Goal: Task Accomplishment & Management: Manage account settings

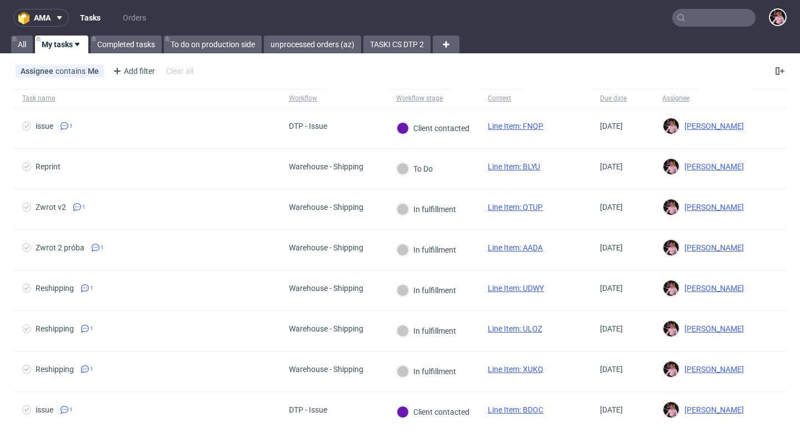
click at [694, 13] on input "text" at bounding box center [714, 18] width 83 height 18
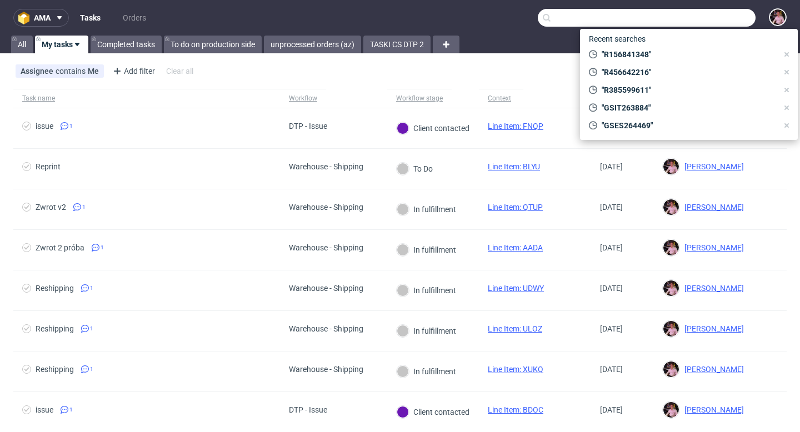
paste input "damianarenasguillem@gmail.com"
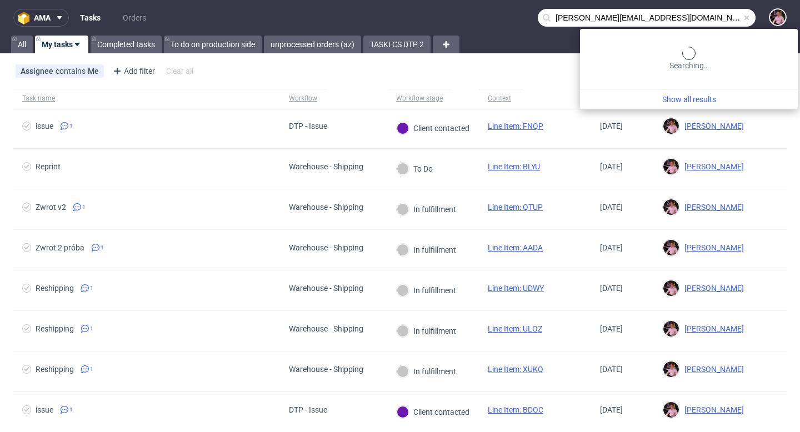
type input "damianarenasguillem@gmail.com"
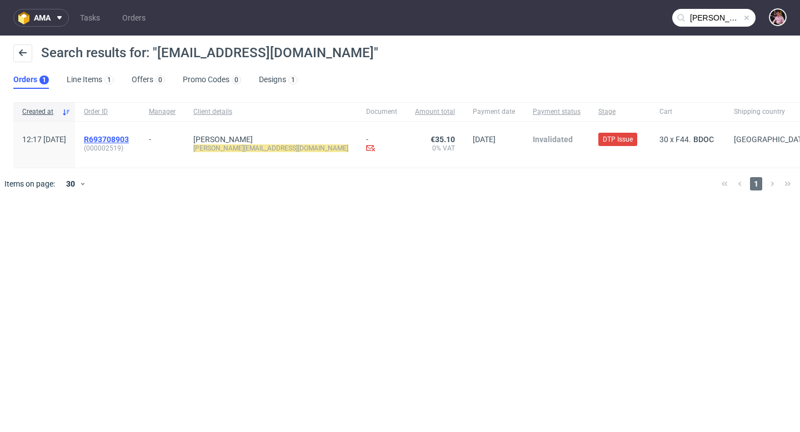
click at [129, 141] on span "R693708903" at bounding box center [106, 139] width 45 height 9
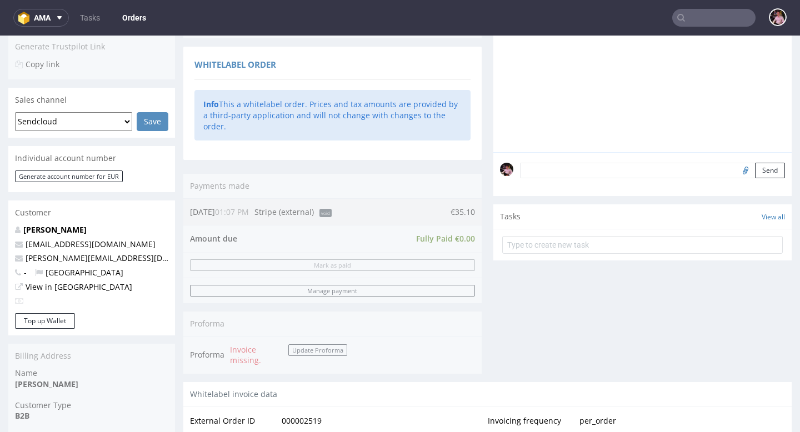
scroll to position [296, 0]
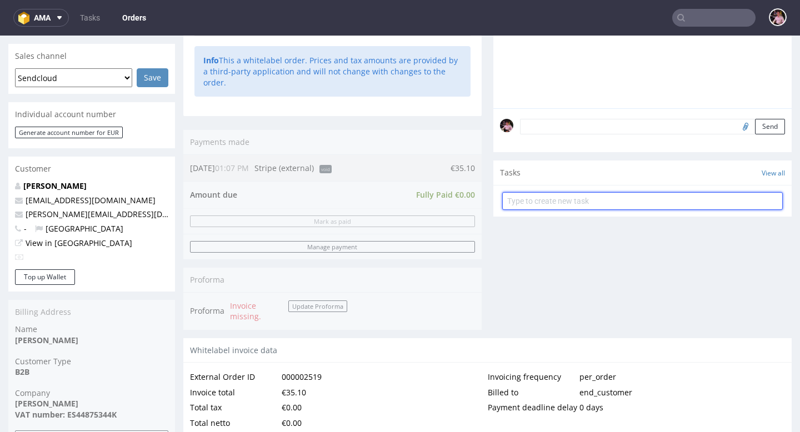
click at [596, 206] on input "text" at bounding box center [642, 201] width 281 height 18
type input "refund"
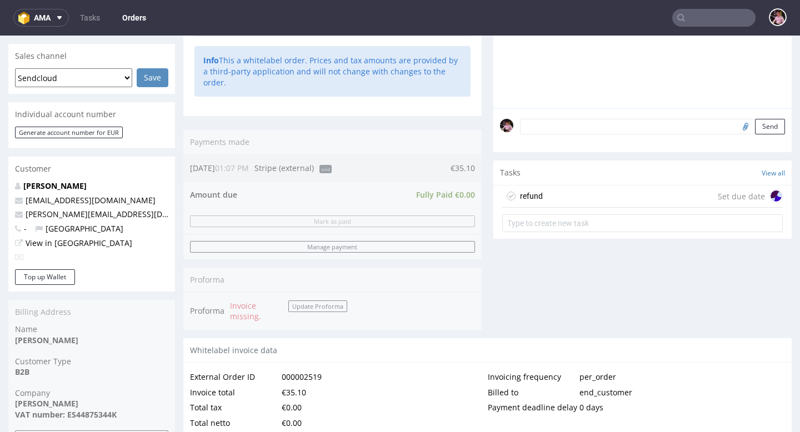
click at [624, 199] on div "refund Set due date" at bounding box center [642, 197] width 281 height 22
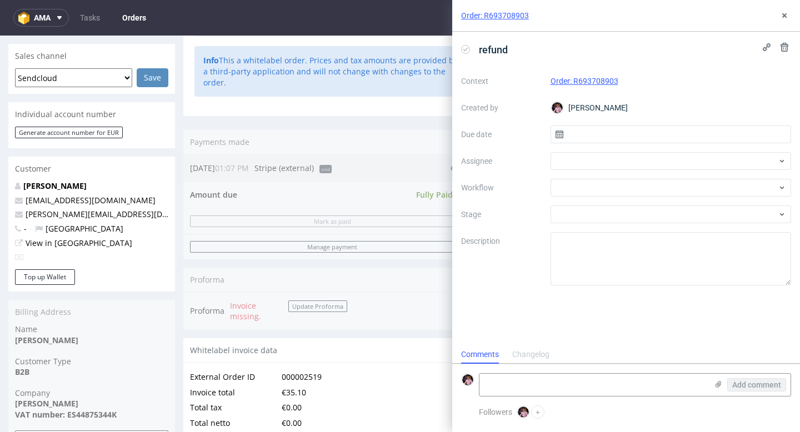
scroll to position [9, 0]
click at [586, 133] on input "text" at bounding box center [671, 135] width 241 height 18
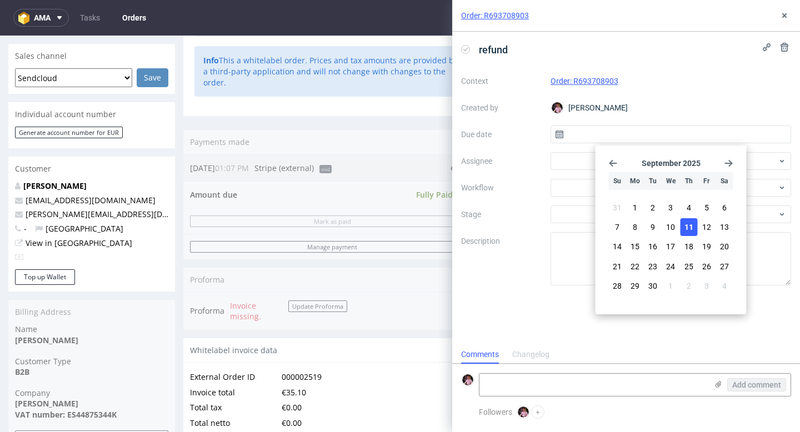
click at [693, 228] on button "11" at bounding box center [688, 227] width 17 height 18
type input "11/09/2025"
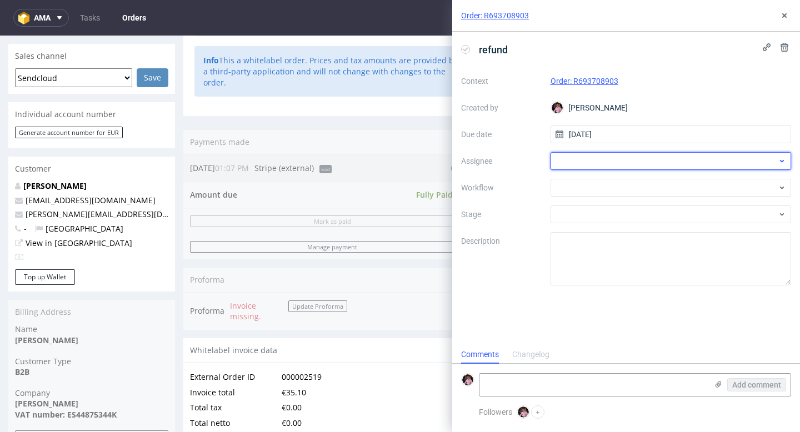
click at [622, 159] on div at bounding box center [671, 161] width 241 height 18
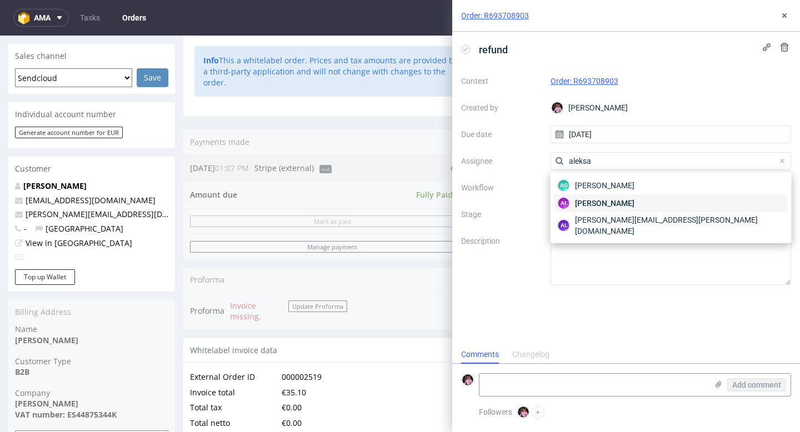
type input "aleksa"
click at [633, 202] on span "Aleksandra Łętowska" at bounding box center [604, 203] width 59 height 11
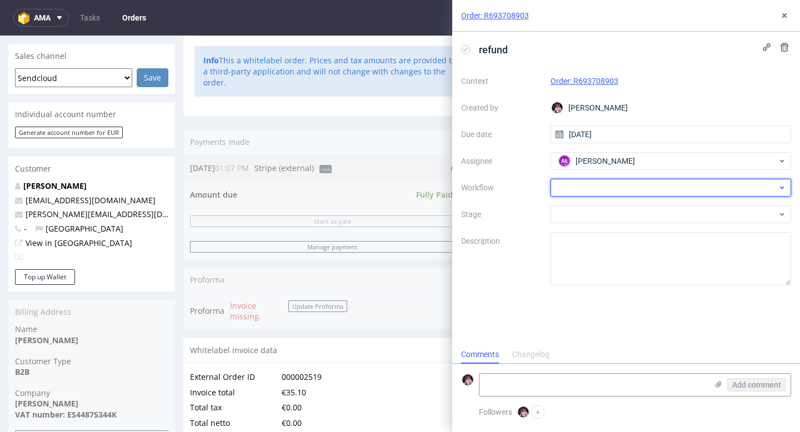
click at [613, 190] on div at bounding box center [671, 188] width 241 height 18
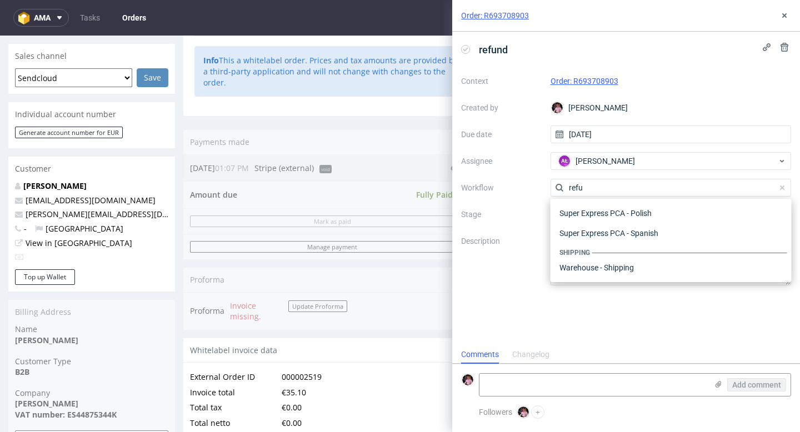
scroll to position [60, 0]
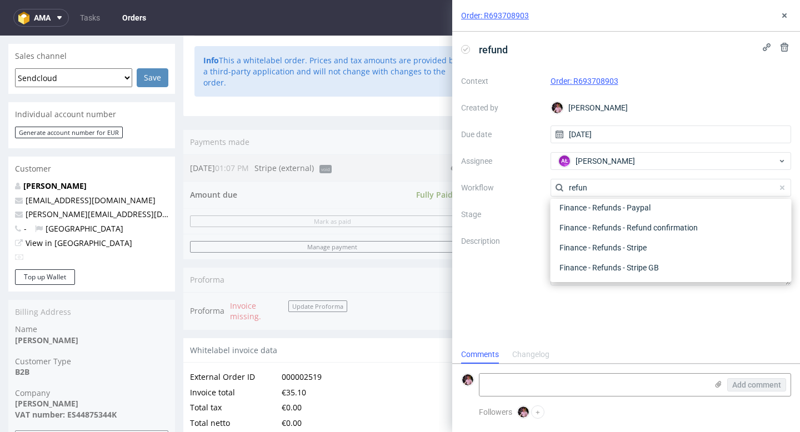
type input "refund"
click at [661, 243] on div "Finance - Refunds - Stripe" at bounding box center [671, 248] width 232 height 20
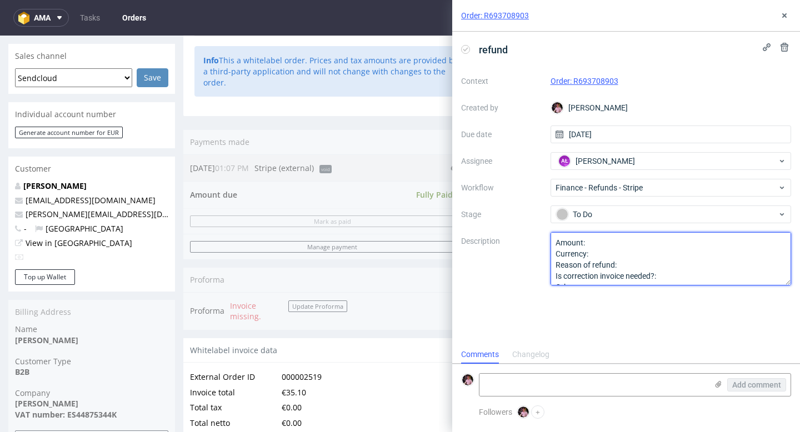
click at [616, 243] on textarea "Amount: Currency: Reason of refund: Is correction invoice needed?: Other:" at bounding box center [671, 258] width 241 height 53
click at [634, 254] on textarea "Amount: Currency: Reason of refund: Is correction invoice needed?: Other:" at bounding box center [671, 258] width 241 height 53
click at [643, 265] on textarea "Amount: Currency: Reason of refund: Is correction invoice needed?: Other:" at bounding box center [671, 258] width 241 height 53
click at [685, 271] on textarea "Amount: Currency: Reason of refund: Is correction invoice needed?: Other:" at bounding box center [671, 258] width 241 height 53
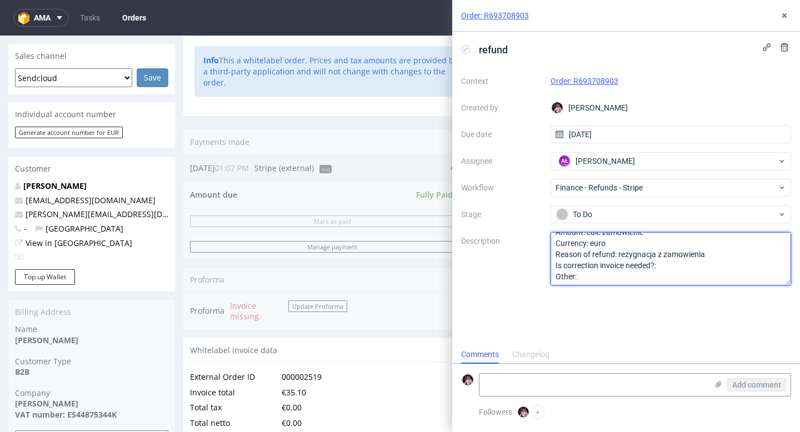
click at [671, 262] on textarea "Amount: Currency: Reason of refund: Is correction invoice needed?: Other:" at bounding box center [671, 258] width 241 height 53
type textarea "Amount: cale zamowienie Currency: euro Reason of refund: rezygnacja z zamowieni…"
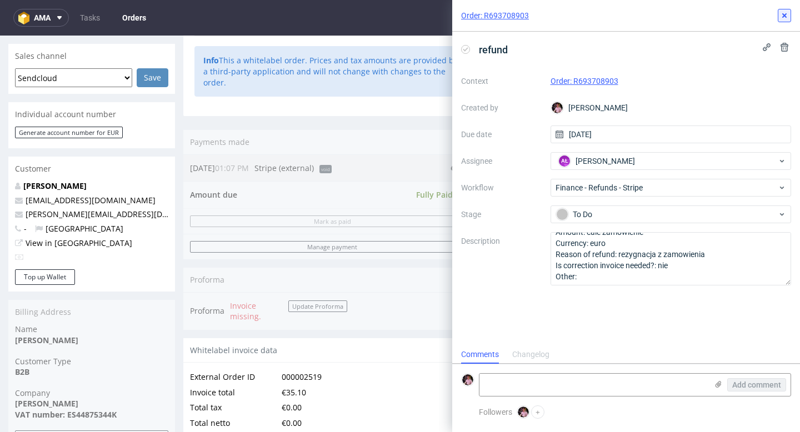
click at [785, 9] on button at bounding box center [784, 15] width 13 height 13
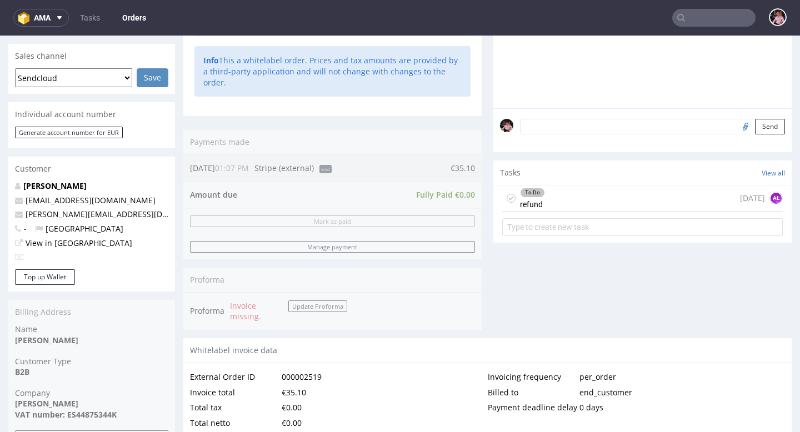
click at [614, 197] on div "To Do refund today AŁ" at bounding box center [642, 199] width 281 height 26
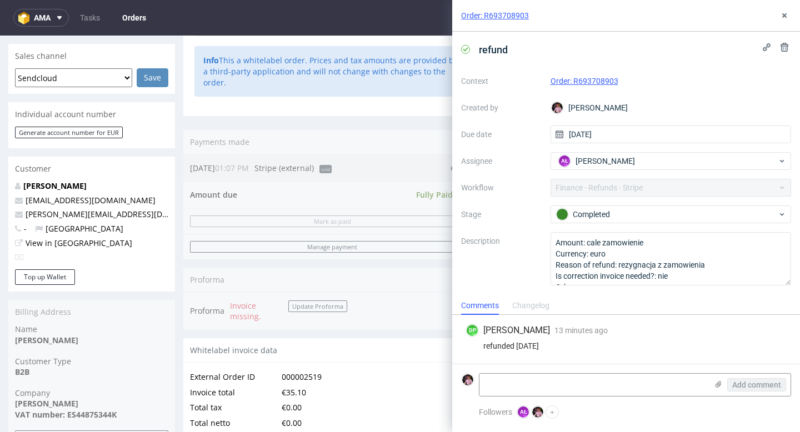
scroll to position [268, 0]
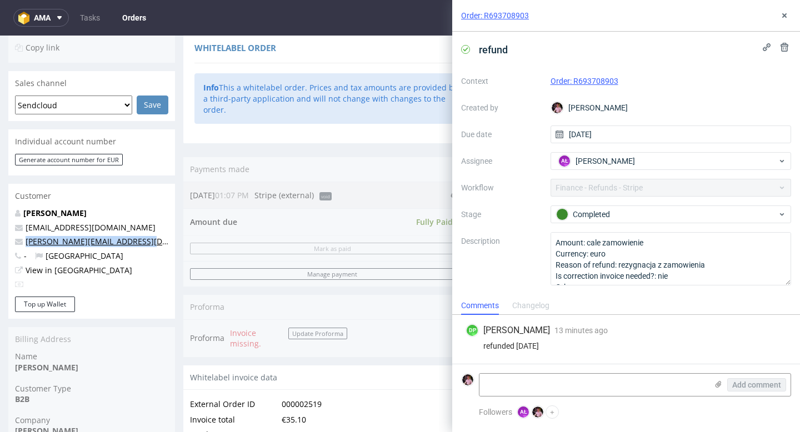
copy link "damianarenasguillem@gmail.com"
click at [783, 13] on use at bounding box center [785, 15] width 4 height 4
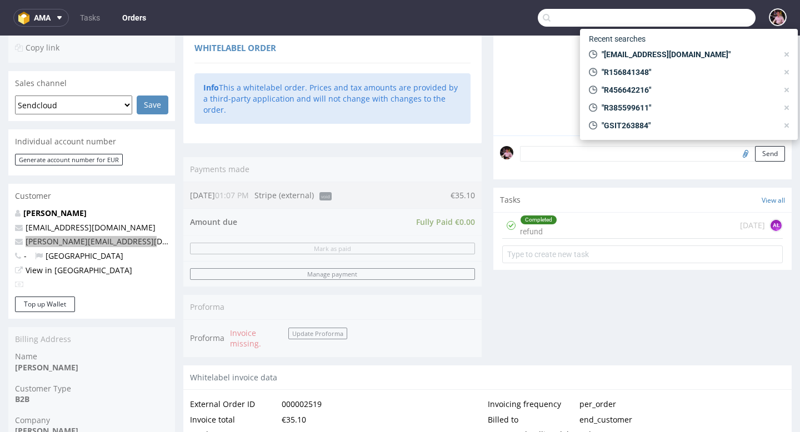
click at [727, 21] on input "text" at bounding box center [647, 18] width 218 height 18
paste input "R787023766"
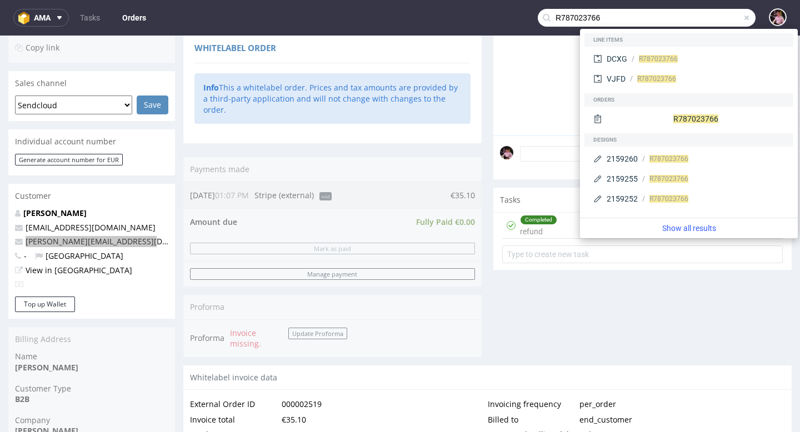
type input "R787023766"
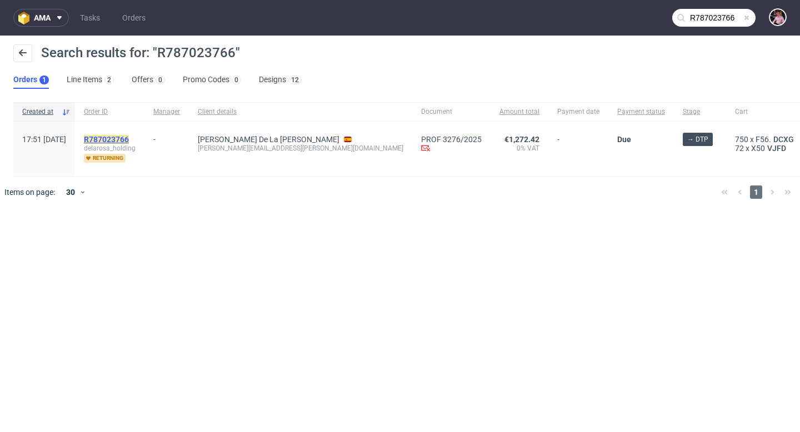
click at [123, 138] on mark "R787023766" at bounding box center [106, 139] width 45 height 9
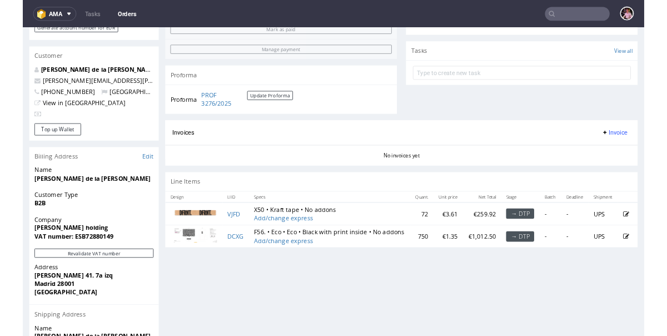
scroll to position [375, 0]
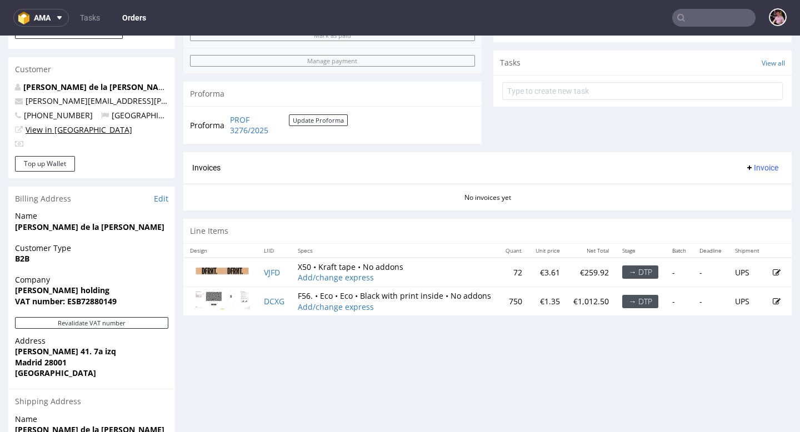
click at [55, 133] on link "View in Hubspot" at bounding box center [79, 129] width 107 height 11
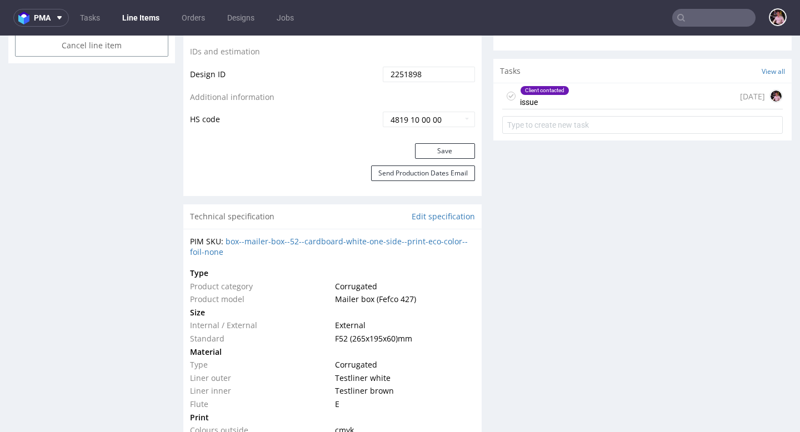
scroll to position [641, 0]
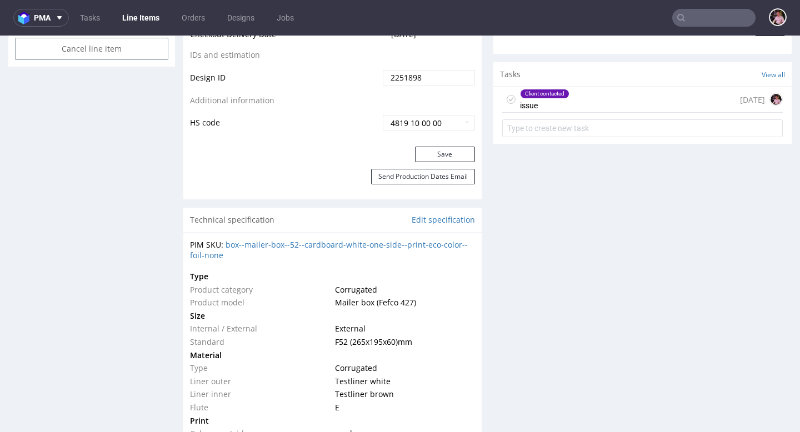
click at [599, 87] on div "Client contacted issue [DATE]" at bounding box center [642, 100] width 281 height 26
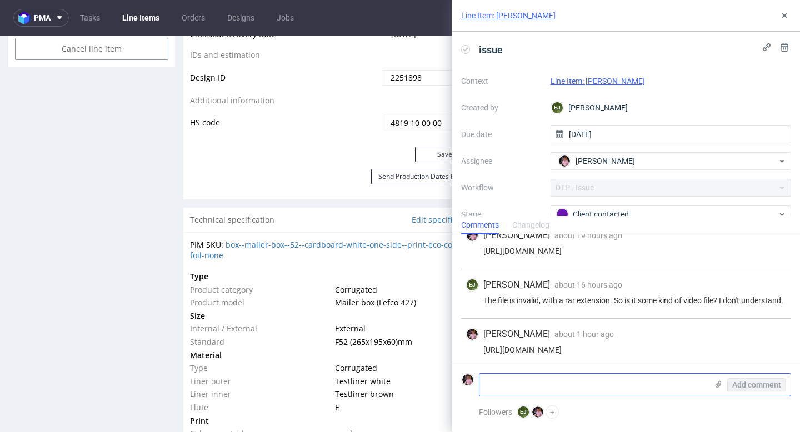
scroll to position [502, 0]
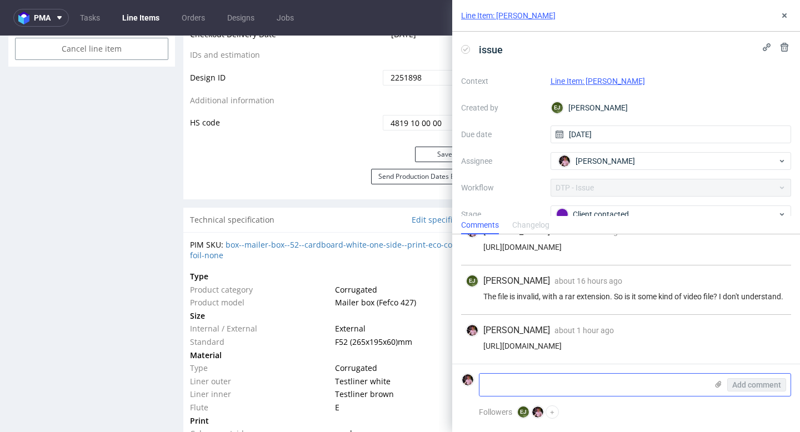
click at [580, 387] on textarea at bounding box center [594, 385] width 228 height 22
paste textarea "plik .rar to plik skompresowany w formacie WinRar. Przesyłam go ponownie w plik…"
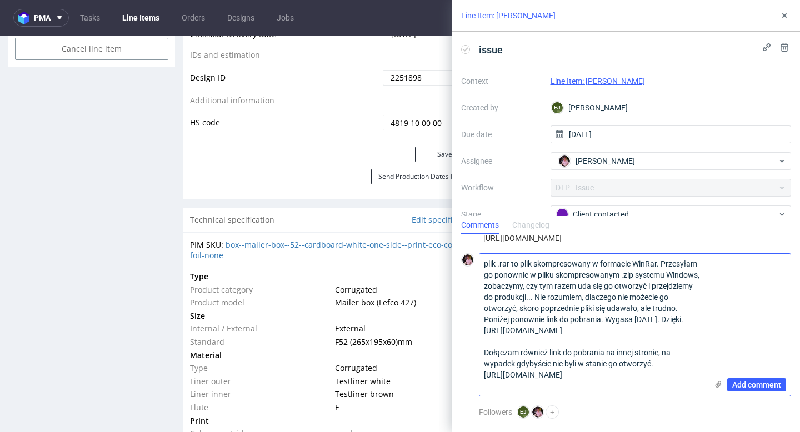
scroll to position [0, 0]
type textarea "plik .rar to plik skompresowany w formacie WinRar. Przesyłam go ponownie w plik…"
click at [754, 382] on span "Add comment" at bounding box center [757, 385] width 49 height 8
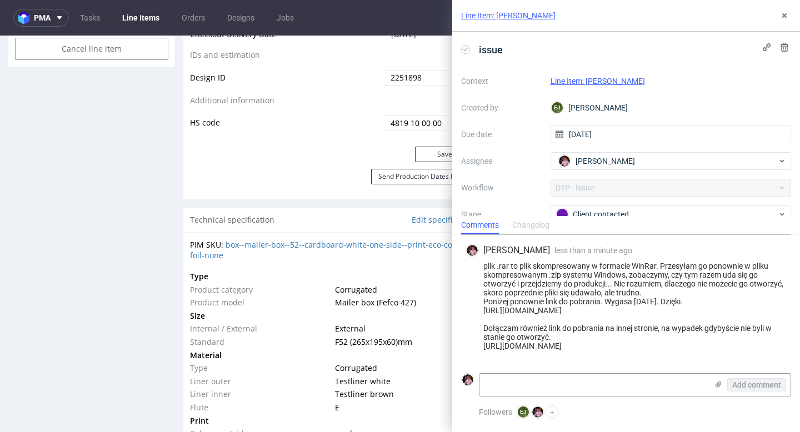
scroll to position [22, 0]
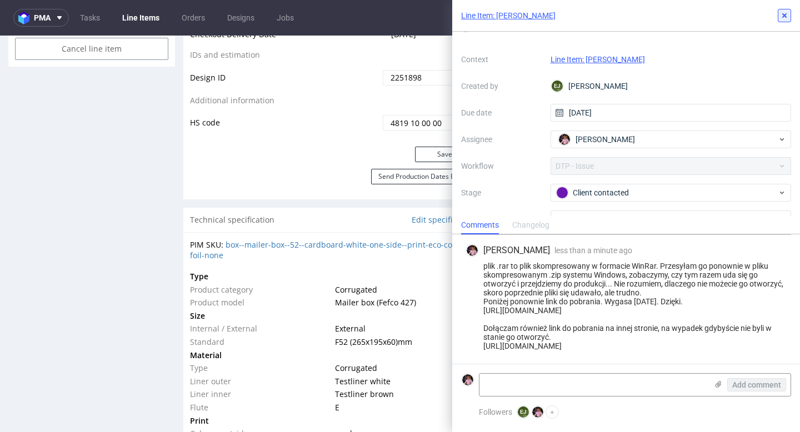
click at [790, 10] on button at bounding box center [784, 15] width 13 height 13
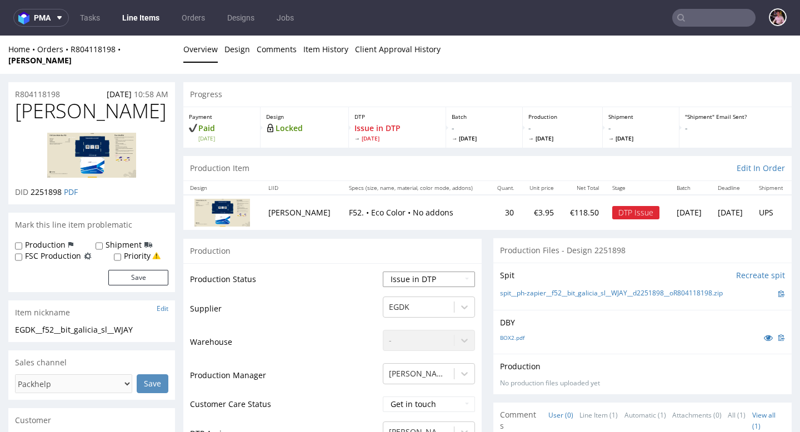
click at [430, 272] on select "Waiting for Artwork Waiting for Diecut Waiting for Mockup Waiting for DTP Waiti…" at bounding box center [429, 280] width 92 height 16
select select "back_for_dtp"
click at [383, 272] on select "Waiting for Artwork Waiting for Diecut Waiting for Mockup Waiting for DTP Waiti…" at bounding box center [429, 280] width 92 height 16
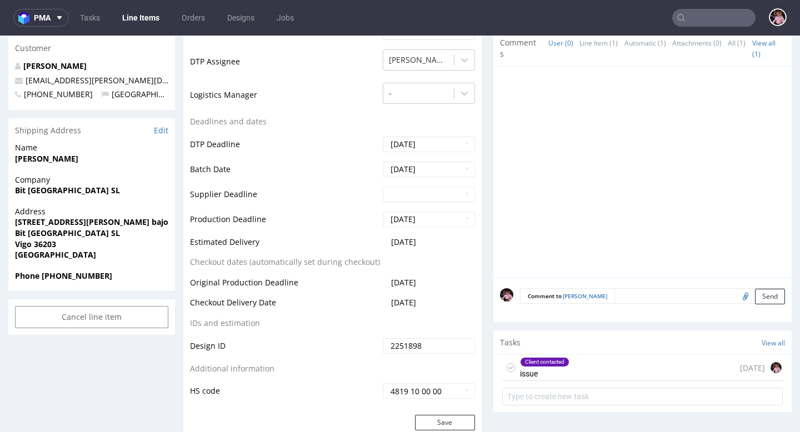
scroll to position [475, 0]
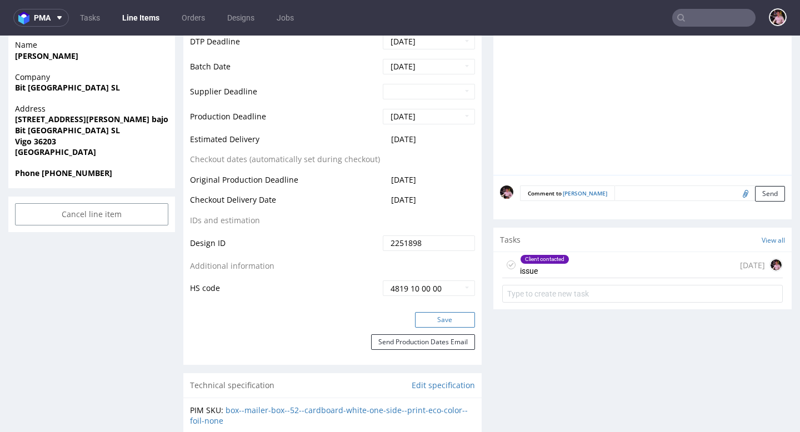
click at [439, 312] on button "Save" at bounding box center [445, 320] width 60 height 16
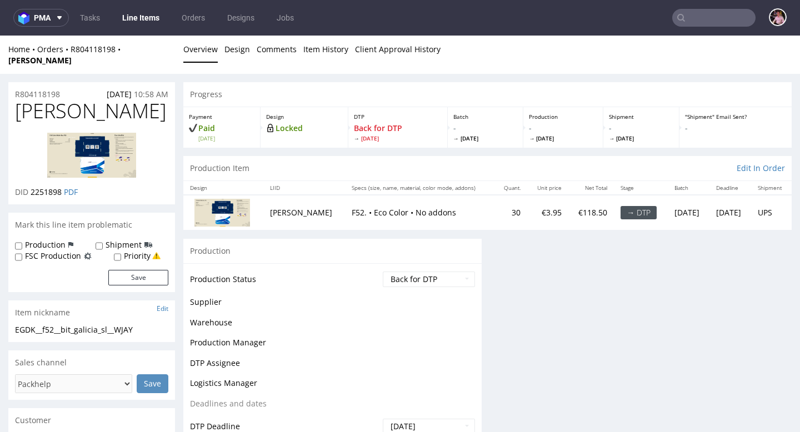
scroll to position [0, 0]
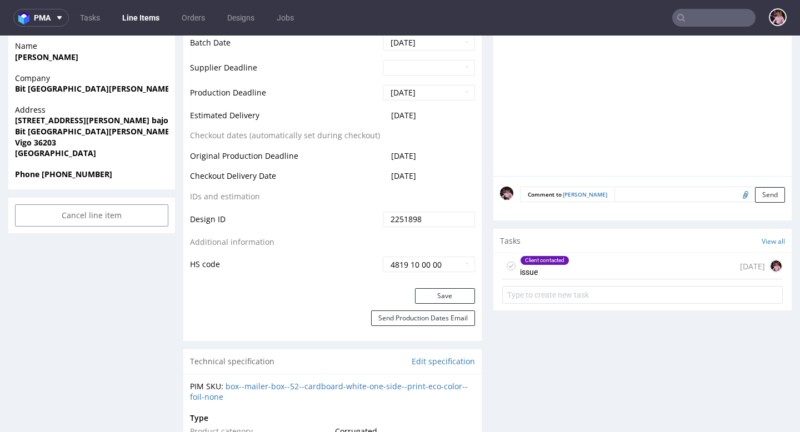
scroll to position [632, 0]
click at [702, 16] on input "text" at bounding box center [714, 18] width 83 height 18
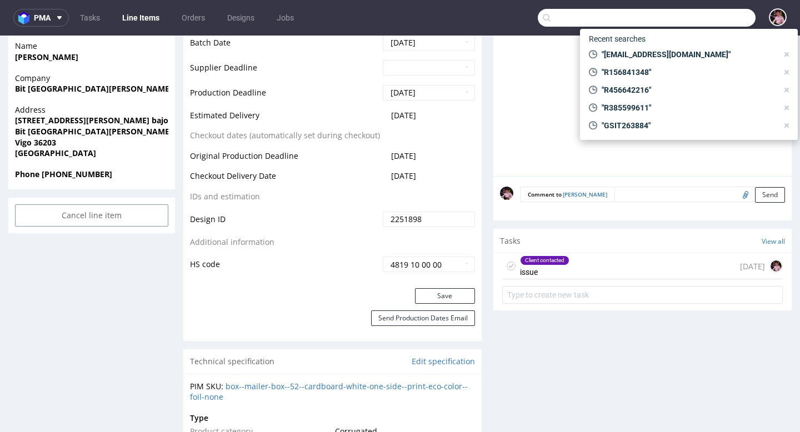
paste input "R900394299"
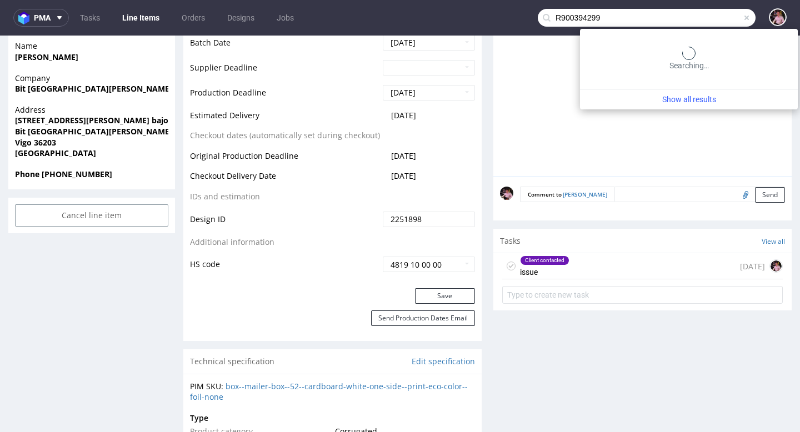
type input "R900394299"
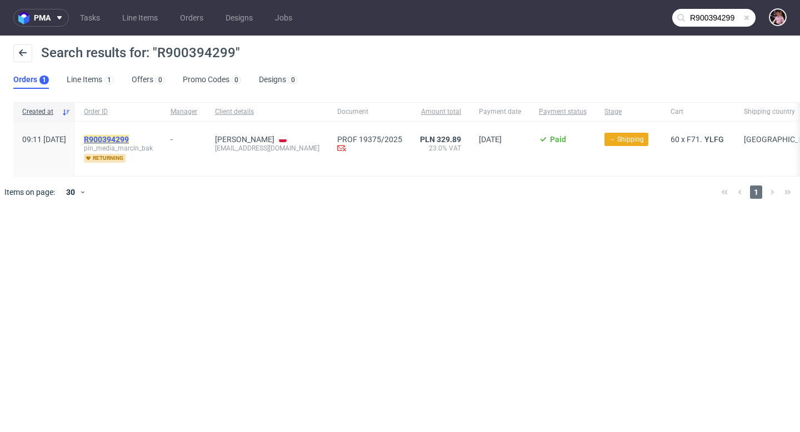
click at [129, 141] on mark "R900394299" at bounding box center [106, 139] width 45 height 9
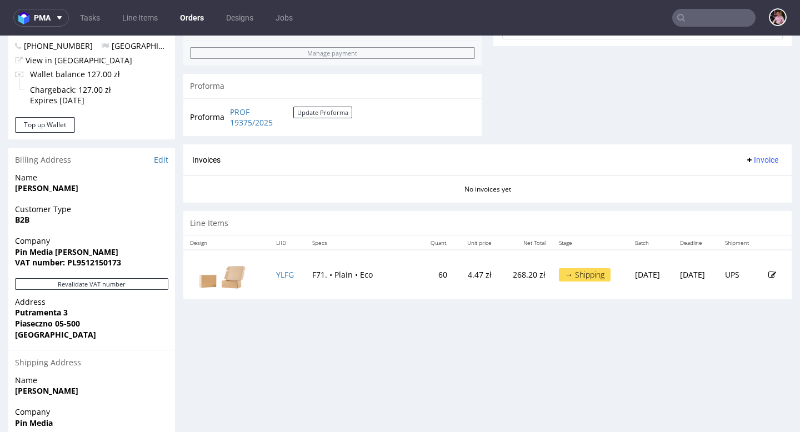
scroll to position [477, 0]
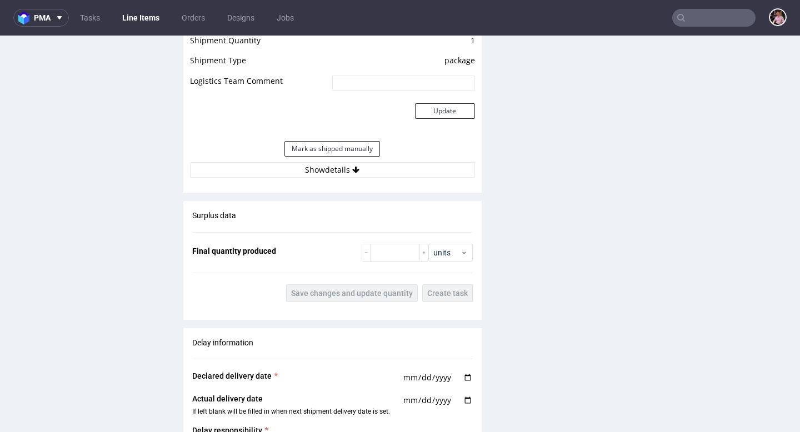
scroll to position [1175, 0]
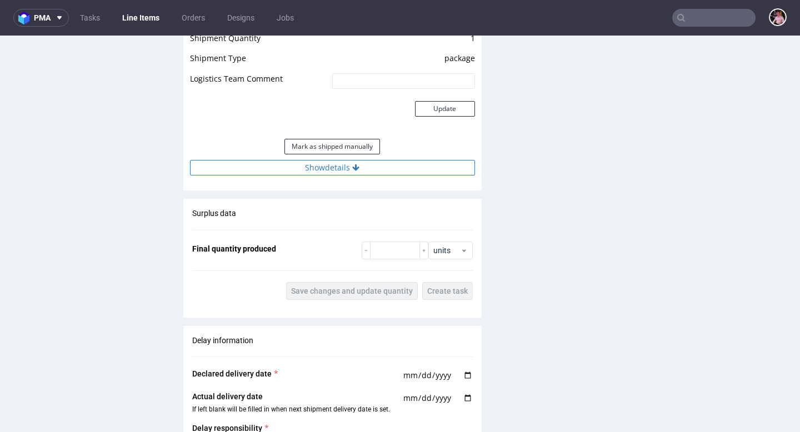
click at [323, 170] on button "Show details" at bounding box center [332, 168] width 285 height 16
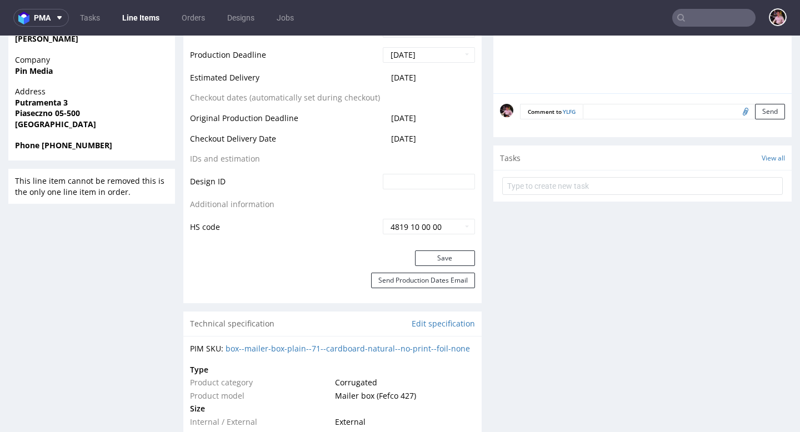
scroll to position [0, 0]
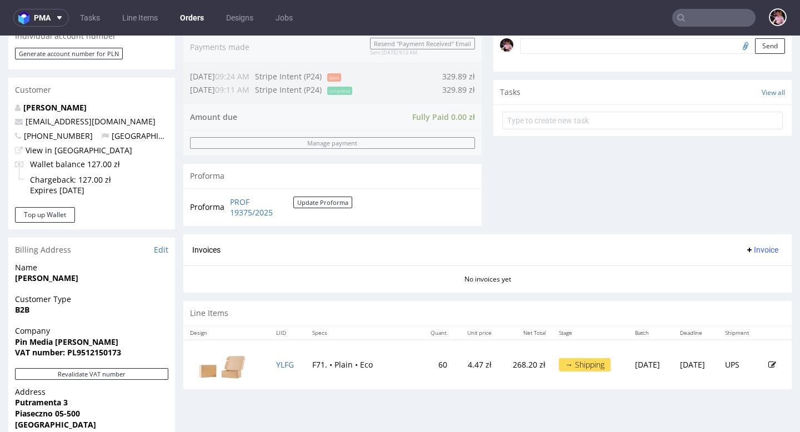
scroll to position [355, 0]
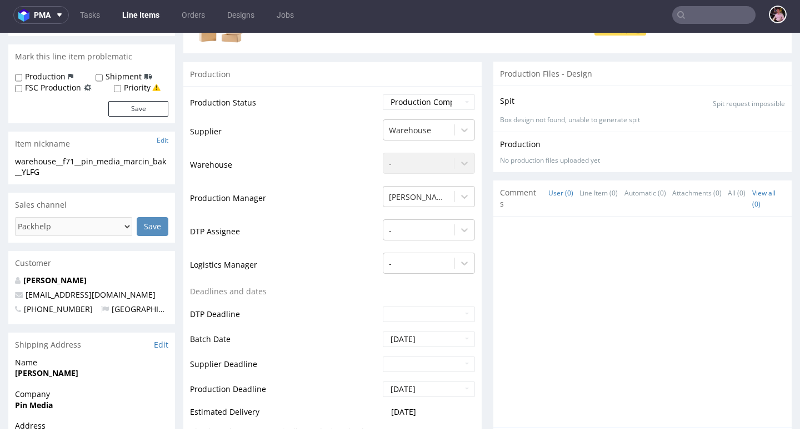
scroll to position [180, 0]
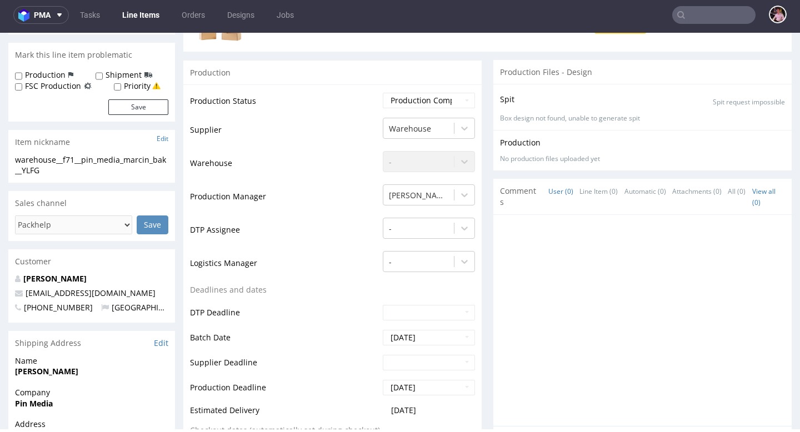
click at [718, 17] on input "text" at bounding box center [714, 15] width 83 height 18
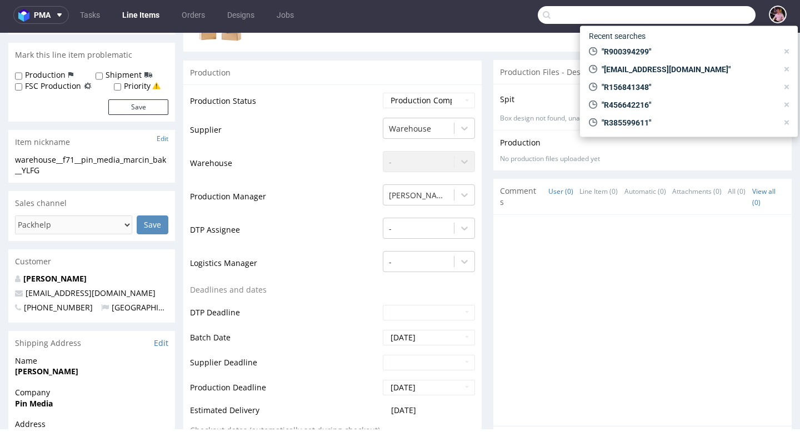
paste input "https://app-eu1.hubspot.com/contacts/25600958/record/0-5/224619560147/"
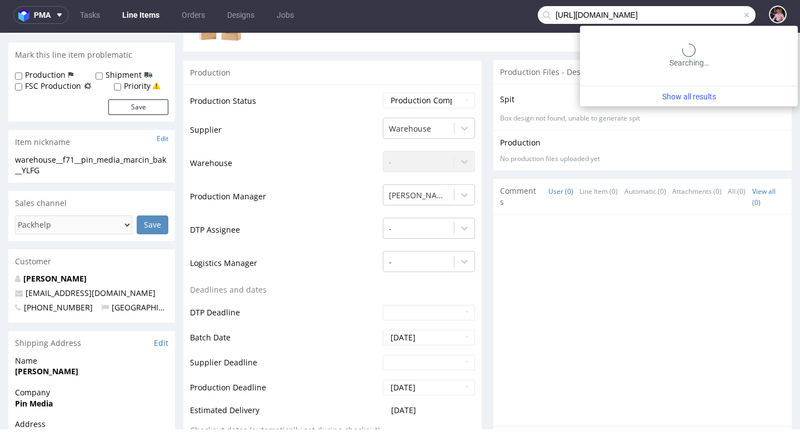
type input "https://app-eu1.hubspot.com/contacts/25600958/record/0-5/224619560147/"
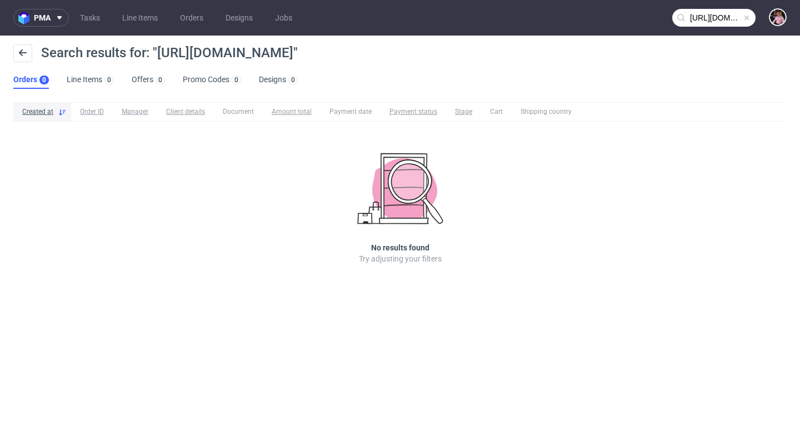
click at [745, 17] on span at bounding box center [747, 17] width 9 height 9
click at [721, 17] on input "text" at bounding box center [714, 18] width 83 height 18
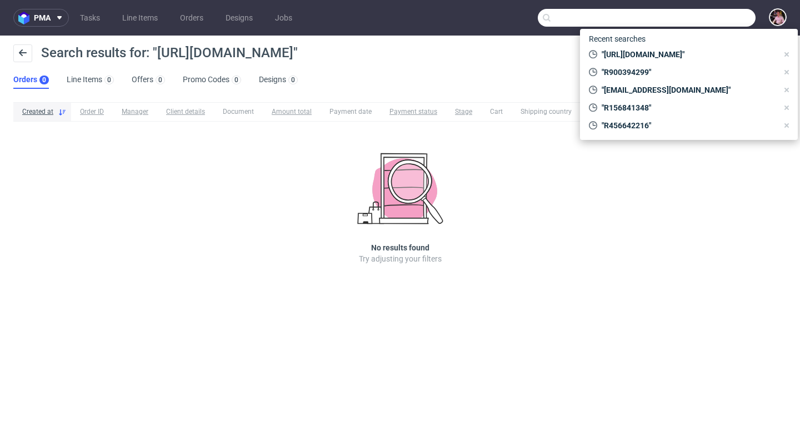
paste input "R348454377"
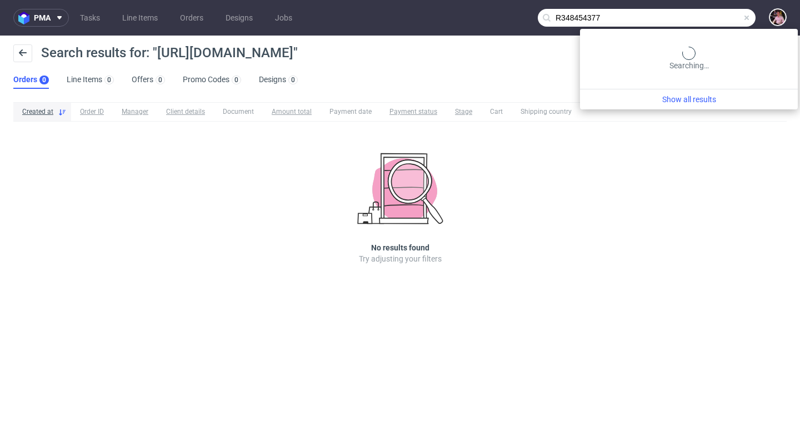
type input "R348454377"
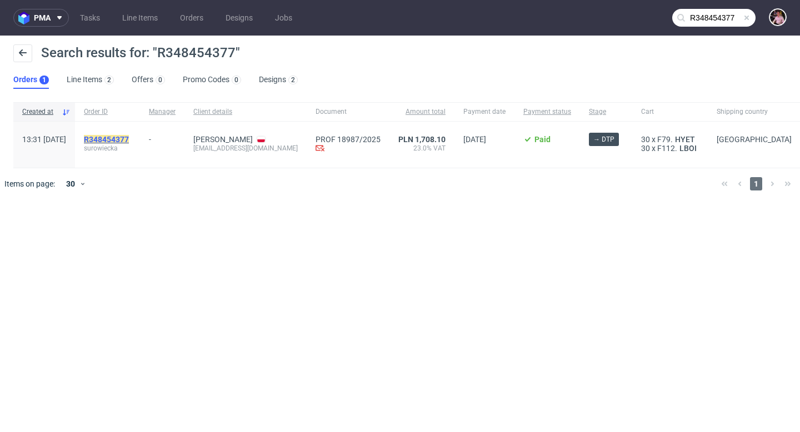
click at [129, 137] on mark "R348454377" at bounding box center [106, 139] width 45 height 9
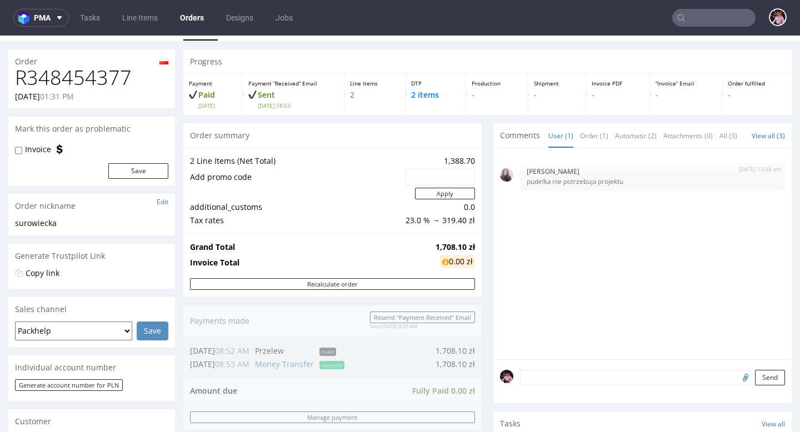
scroll to position [23, 0]
